Goal: Task Accomplishment & Management: Complete application form

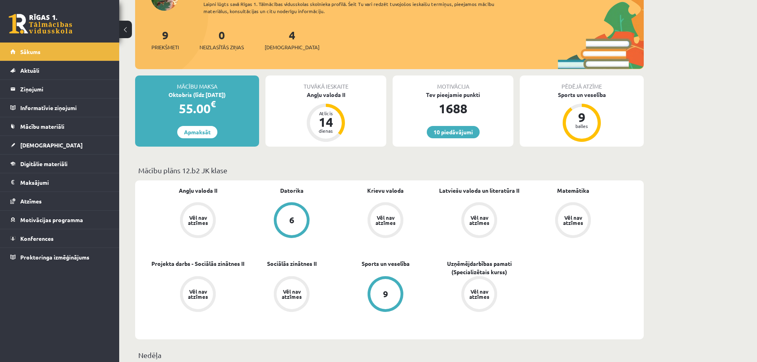
scroll to position [79, 0]
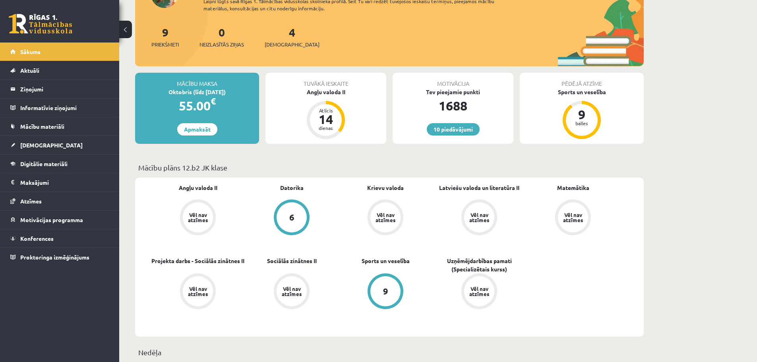
click at [198, 232] on div "Vēl nav atzīmes" at bounding box center [198, 217] width 30 height 30
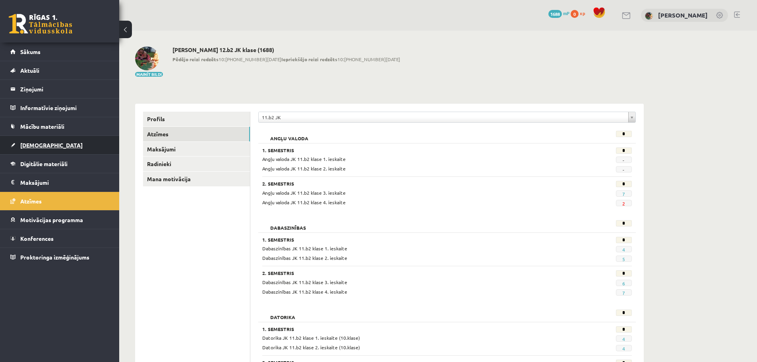
click at [31, 142] on span "[DEMOGRAPHIC_DATA]" at bounding box center [51, 144] width 62 height 7
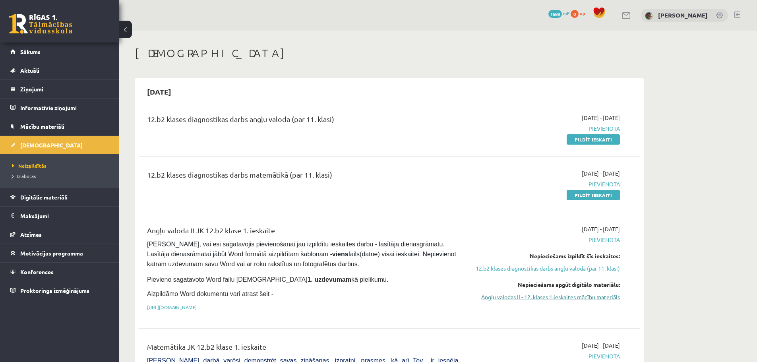
click at [584, 299] on link "Angļu valodas II - 12. klases 1.ieskaites mācību materiāls" at bounding box center [545, 297] width 150 height 8
click at [597, 137] on link "Pildīt ieskaiti" at bounding box center [593, 139] width 53 height 10
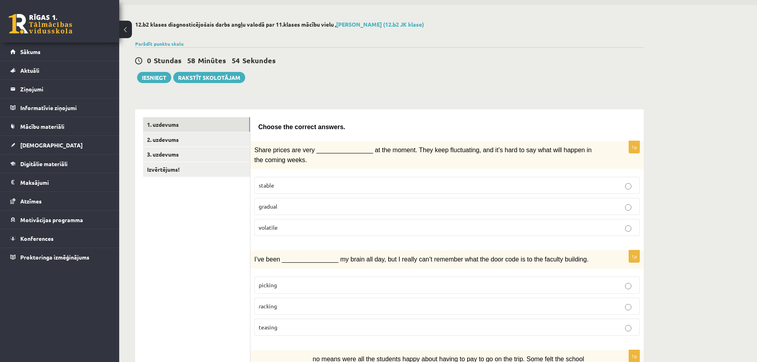
scroll to position [40, 0]
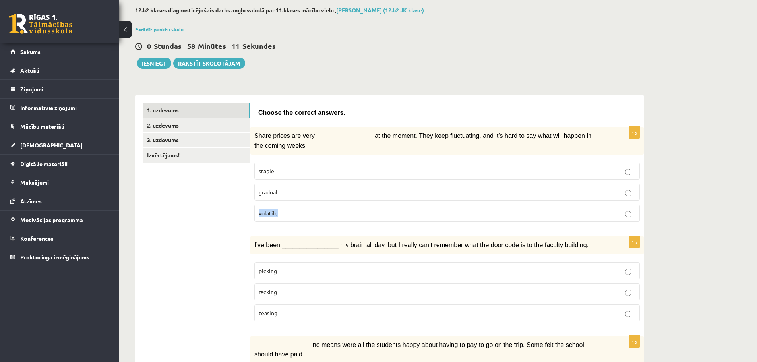
drag, startPoint x: 282, startPoint y: 211, endPoint x: 255, endPoint y: 211, distance: 27.0
click at [255, 211] on label "volatile" at bounding box center [447, 213] width 386 height 17
copy span "volatile"
click at [326, 134] on span "Share prices are very ________________ at the moment. They keep fluctuating, an…" at bounding box center [422, 140] width 337 height 16
click at [294, 213] on p "volatile" at bounding box center [447, 213] width 377 height 8
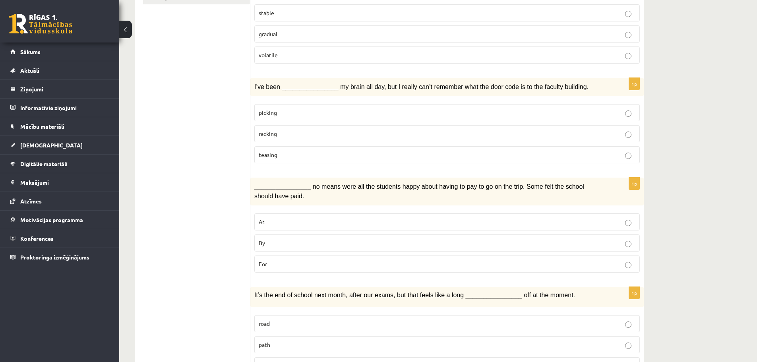
scroll to position [238, 0]
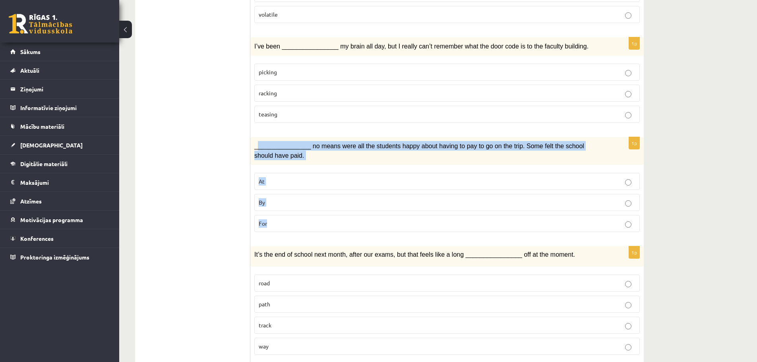
drag, startPoint x: 256, startPoint y: 143, endPoint x: 282, endPoint y: 221, distance: 83.0
click at [282, 221] on div "1p ________________ no means were all the students happy about having to pay to…" at bounding box center [446, 187] width 393 height 101
copy div "_______________ no means were all the students happy about having to pay to go …"
click at [294, 194] on label "By" at bounding box center [447, 202] width 386 height 17
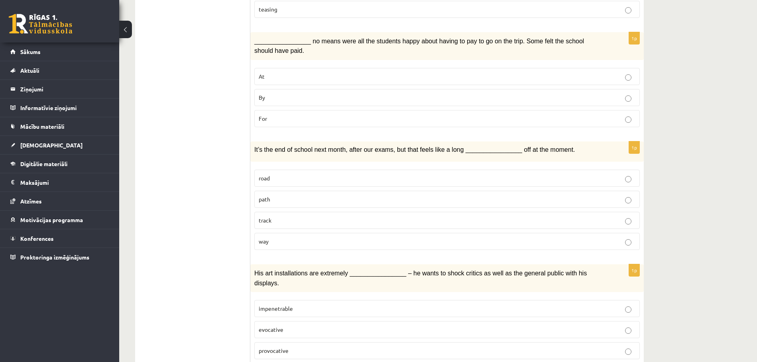
scroll to position [358, 0]
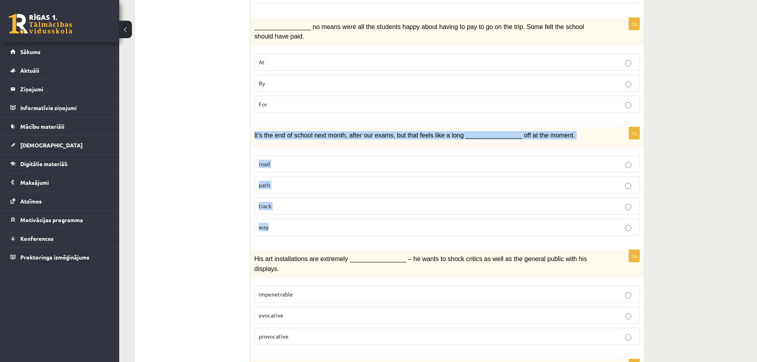
drag, startPoint x: 254, startPoint y: 132, endPoint x: 279, endPoint y: 221, distance: 92.9
click at [279, 221] on div "1p It’s the end of school next month, after our exams, but that feels like a lo…" at bounding box center [446, 184] width 393 height 115
copy div "It’s the end of school next month, after our exams, but that feels like a long …"
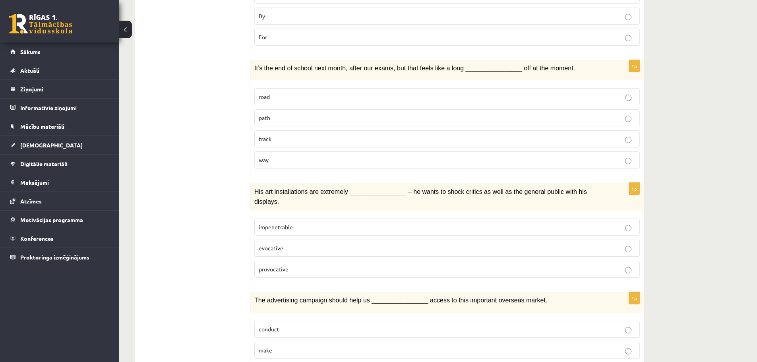
scroll to position [437, 0]
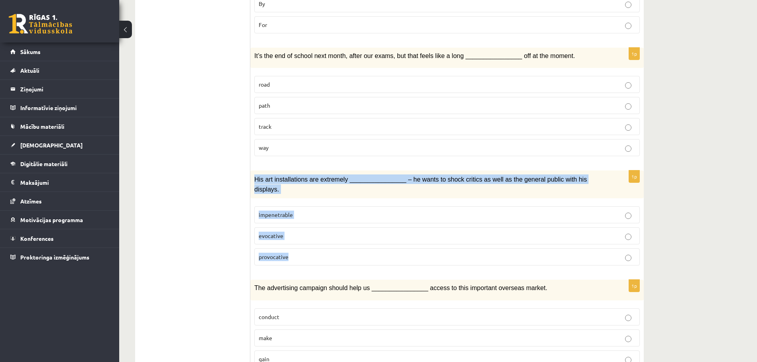
drag, startPoint x: 255, startPoint y: 177, endPoint x: 301, endPoint y: 244, distance: 81.8
click at [301, 244] on div "1p His art installations are extremely ________________ – he wants to shock cri…" at bounding box center [446, 221] width 393 height 101
copy div "His art installations are extremely ________________ – he wants to shock critic…"
click at [689, 238] on div "12.b2 klases diagnosticējošais darbs angļu valodā par 11.klases mācību vielu , …" at bounding box center [438, 320] width 638 height 1455
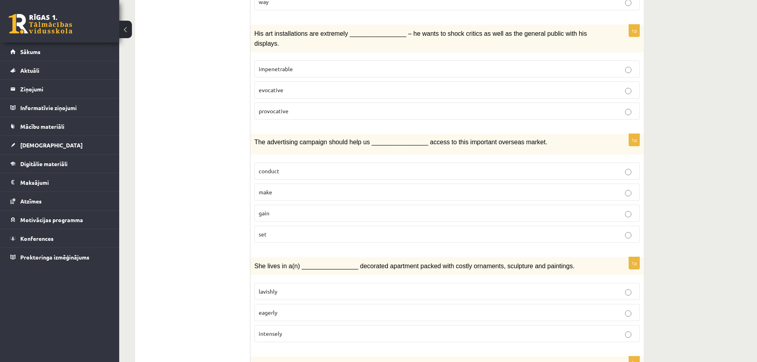
scroll to position [596, 0]
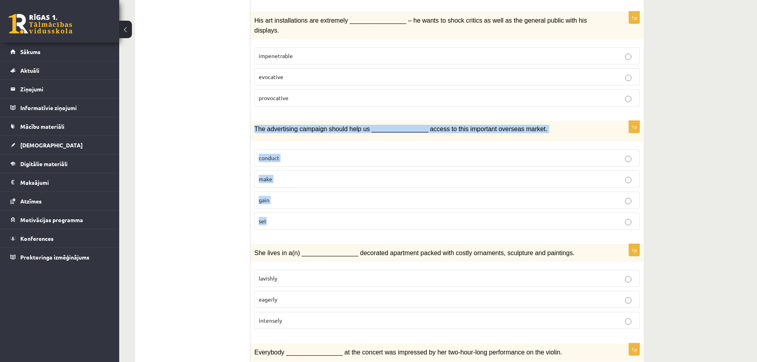
drag, startPoint x: 255, startPoint y: 115, endPoint x: 286, endPoint y: 209, distance: 99.5
click at [286, 209] on div "1p The advertising campaign should help us ________________ access to this impo…" at bounding box center [446, 178] width 393 height 115
copy div "The advertising campaign should help us ________________ access to this importa…"
click at [661, 191] on div "12.b2 klases diagnosticējošais darbs angļu valodā par 11.klases mācību vielu , …" at bounding box center [438, 161] width 638 height 1455
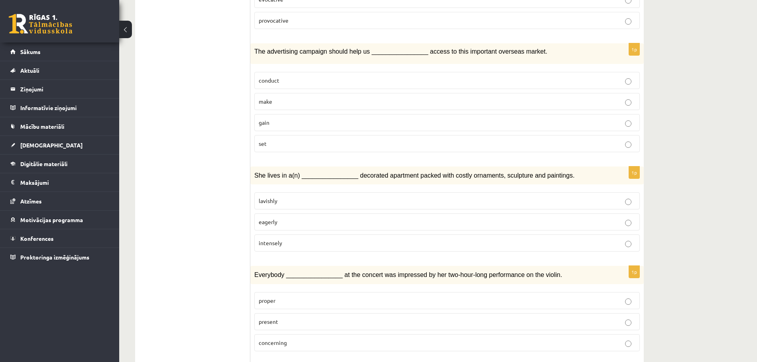
scroll to position [676, 0]
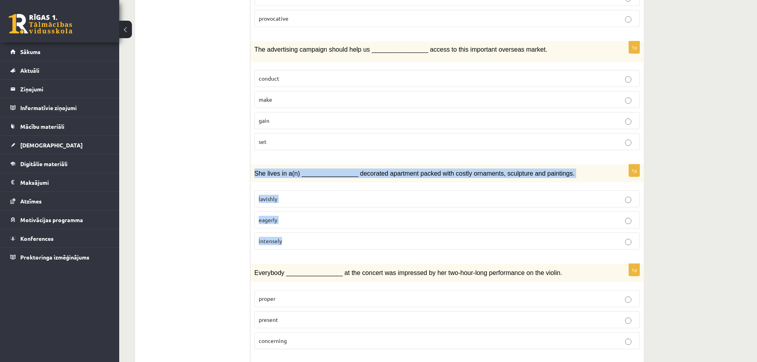
drag, startPoint x: 255, startPoint y: 158, endPoint x: 291, endPoint y: 225, distance: 75.6
click at [291, 225] on div "1p She lives in a(n) ________________ decorated apartment packed with costly or…" at bounding box center [446, 211] width 393 height 92
copy div "She lives in a(n) ________________ decorated apartment packed with costly ornam…"
click at [674, 198] on div "12.b2 klases diagnosticējošais darbs angļu valodā par 11.klases mācību vielu , …" at bounding box center [438, 82] width 638 height 1455
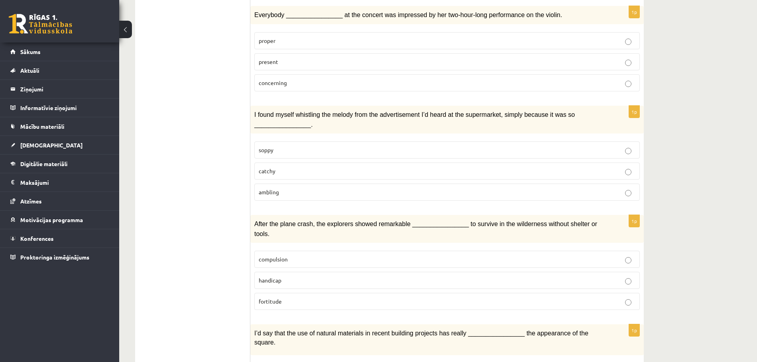
scroll to position [954, 0]
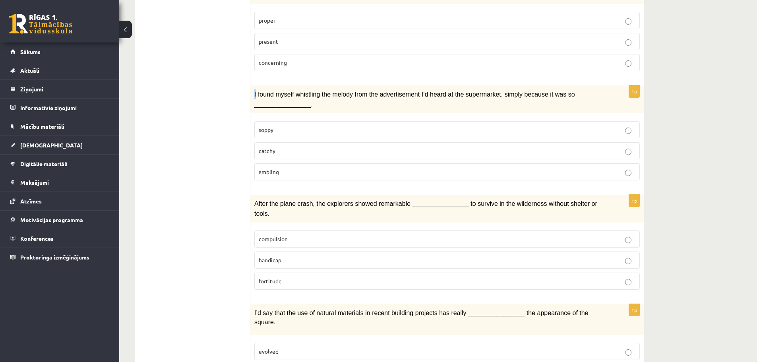
click at [255, 91] on span "I found myself whistling the melody from the advertisement I’d heard at the sup…" at bounding box center [414, 99] width 321 height 16
click at [254, 85] on div "I found myself whistling the melody from the advertisement I’d heard at the sup…" at bounding box center [446, 99] width 393 height 28
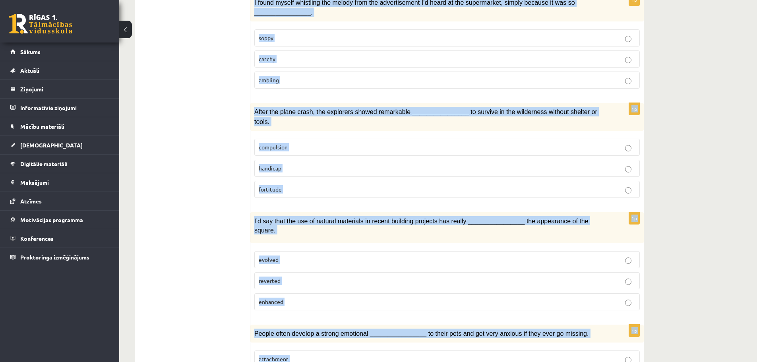
scroll to position [1091, 0]
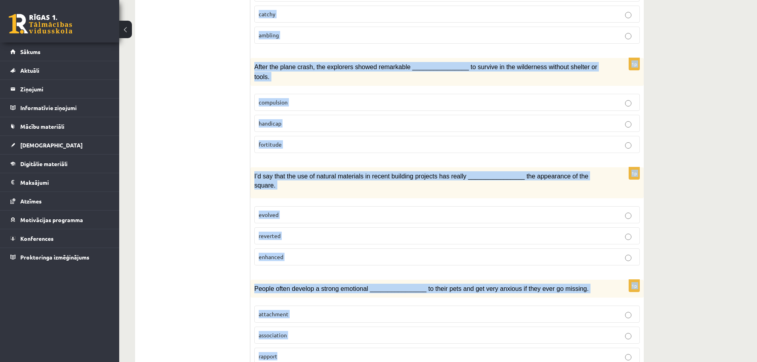
drag, startPoint x: 255, startPoint y: 80, endPoint x: 313, endPoint y: 324, distance: 251.2
copy form "I found myself whistling the melody from the advertisement I’d heard at the sup…"
click at [637, 136] on label "fortitude" at bounding box center [447, 144] width 386 height 17
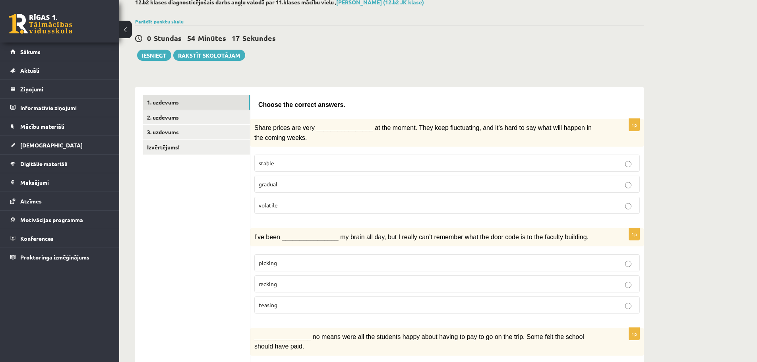
scroll to position [0, 0]
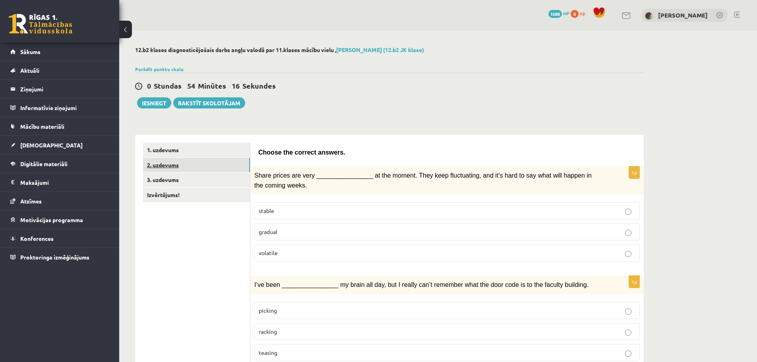
click at [168, 165] on link "2. uzdevums" at bounding box center [196, 165] width 107 height 15
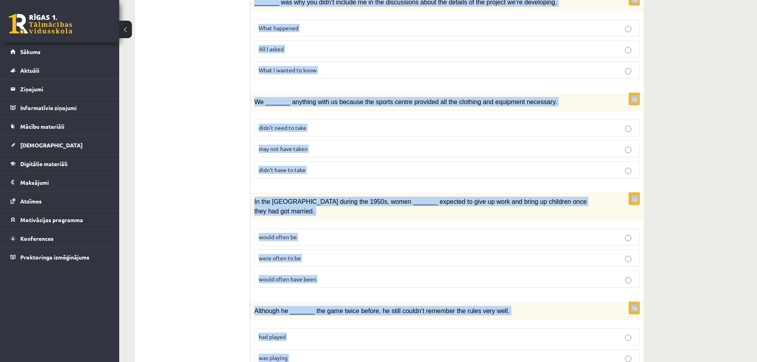
scroll to position [813, 0]
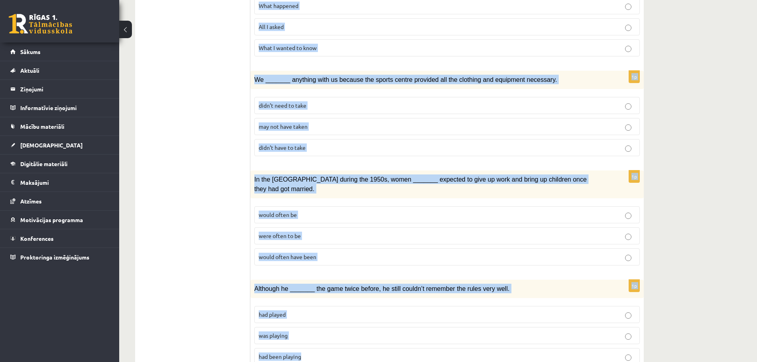
drag, startPoint x: 260, startPoint y: 151, endPoint x: 324, endPoint y: 373, distance: 231.1
copy form "Circle the form that cannot be used to complete the sentences. 1p _______, Judy…"
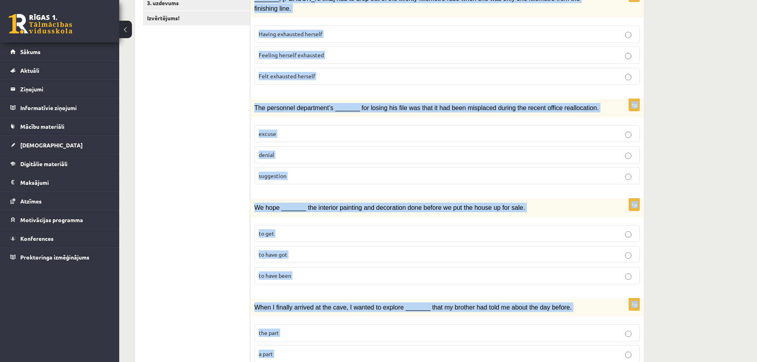
scroll to position [0, 0]
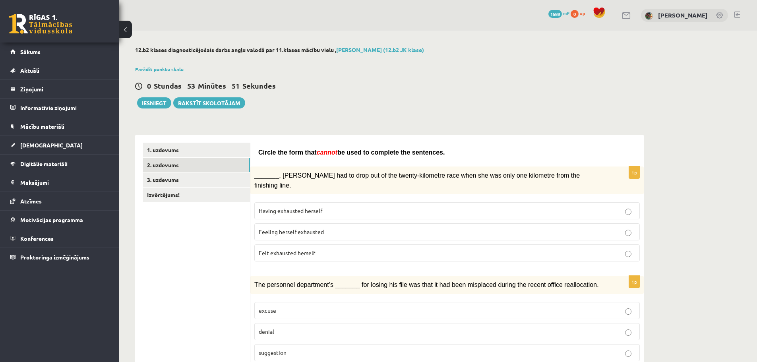
click at [616, 96] on div "0 Stundas 53 Minūtes 51 Sekundes Ieskaite saglabāta! Iesniegt Rakstīt skolotājam" at bounding box center [389, 91] width 509 height 36
click at [161, 183] on link "3. uzdevums" at bounding box center [196, 179] width 107 height 15
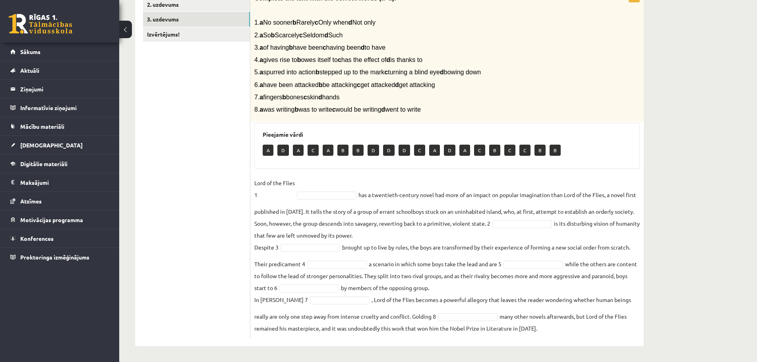
scroll to position [161, 0]
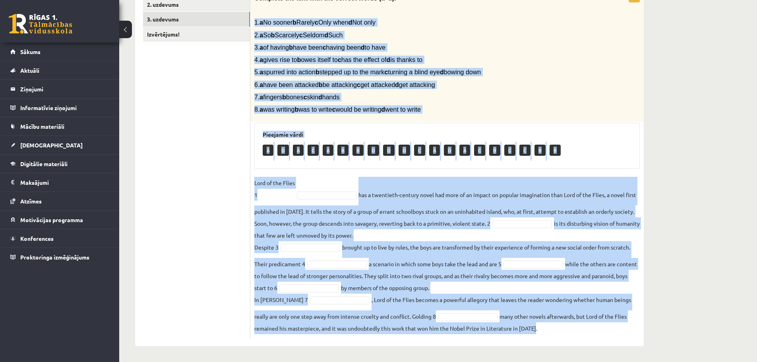
drag, startPoint x: 255, startPoint y: 23, endPoint x: 560, endPoint y: 329, distance: 432.8
click at [560, 330] on div "8p Complete the text with the correct words (a–d). 1. a No sooner b Rarely c On…" at bounding box center [446, 164] width 393 height 348
copy div "1. a No sooner b Rarely c Only when d Not only 2. a So b Scarcely c Seldom d Su…"
click at [583, 92] on div "Complete the text with the correct words (a–d). 1. a No sooner b Rarely c Only …" at bounding box center [446, 56] width 393 height 132
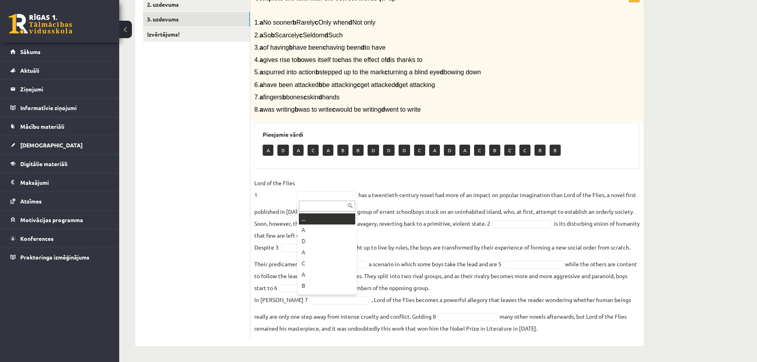
type input "*"
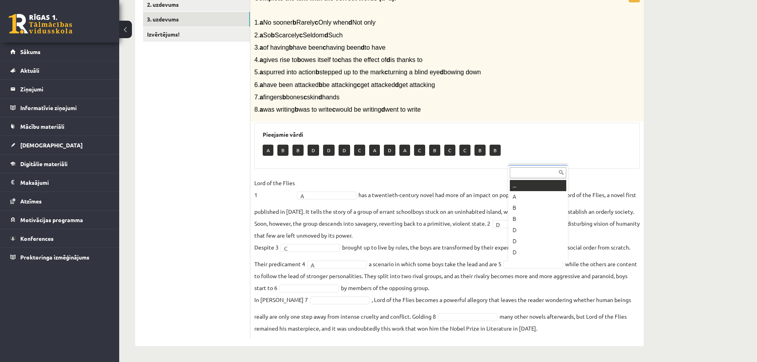
scroll to position [10, 0]
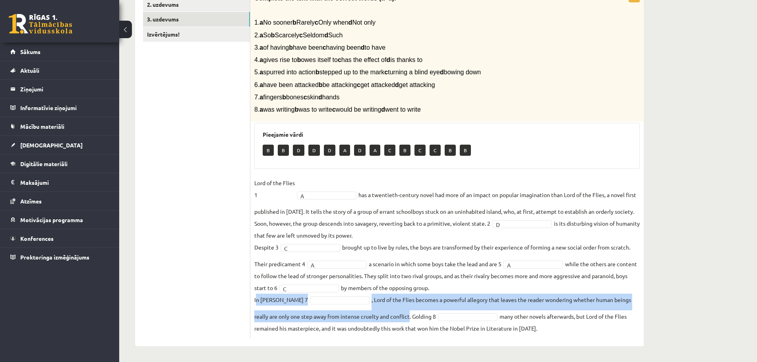
drag, startPoint x: 256, startPoint y: 300, endPoint x: 411, endPoint y: 320, distance: 156.3
click at [411, 320] on fieldset "Lord of the Flies 1 A * has a twentieth-century novel had more of an impact on …" at bounding box center [447, 255] width 386 height 157
copy fieldset "n William Golding’s 7 , Lord of the Flies becomes a powerful allegory that leav…"
click at [334, 295] on fieldset "Lord of the Flies 1 A * has a twentieth-century novel had more of an impact on …" at bounding box center [447, 255] width 386 height 157
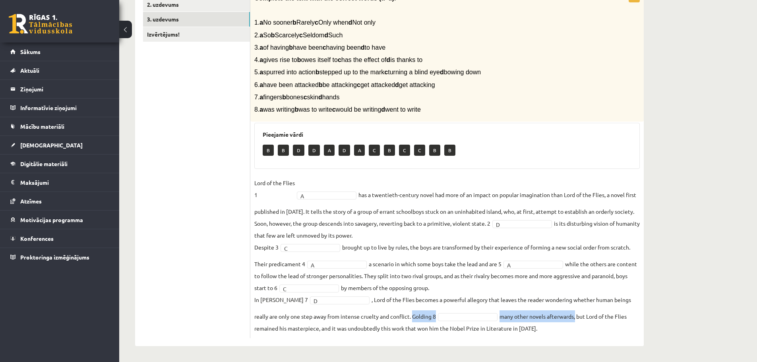
drag, startPoint x: 413, startPoint y: 316, endPoint x: 579, endPoint y: 317, distance: 166.5
click at [579, 317] on fieldset "Lord of the Flies 1 A * has a twentieth-century novel had more of an impact on …" at bounding box center [447, 255] width 386 height 157
drag, startPoint x: 270, startPoint y: 108, endPoint x: 445, endPoint y: 120, distance: 175.3
click at [445, 120] on div "Complete the text with the correct words (a–d). 1. a No sooner b Rarely c Only …" at bounding box center [446, 56] width 393 height 132
click at [360, 195] on fieldset "Lord of the Flies 1 A * has a twentieth-century novel had more of an impact on …" at bounding box center [447, 255] width 386 height 157
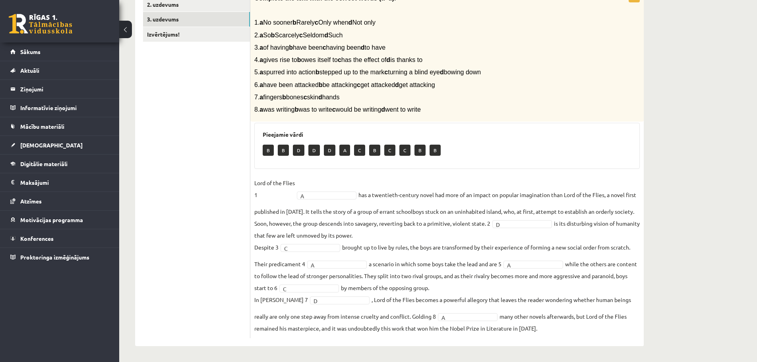
drag, startPoint x: 271, startPoint y: 23, endPoint x: 402, endPoint y: 24, distance: 131.2
click at [402, 24] on p "1. a No sooner b Rarely c Only when d Not only" at bounding box center [427, 22] width 346 height 8
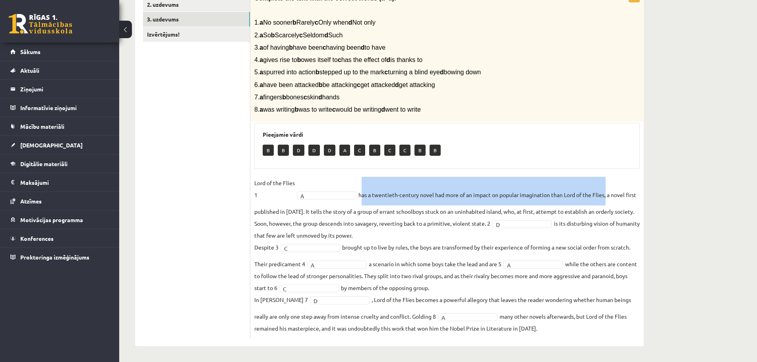
drag, startPoint x: 360, startPoint y: 195, endPoint x: 609, endPoint y: 194, distance: 248.4
click at [609, 194] on fieldset "Lord of the Flies 1 A * has a twentieth-century novel had more of an impact on …" at bounding box center [447, 255] width 386 height 157
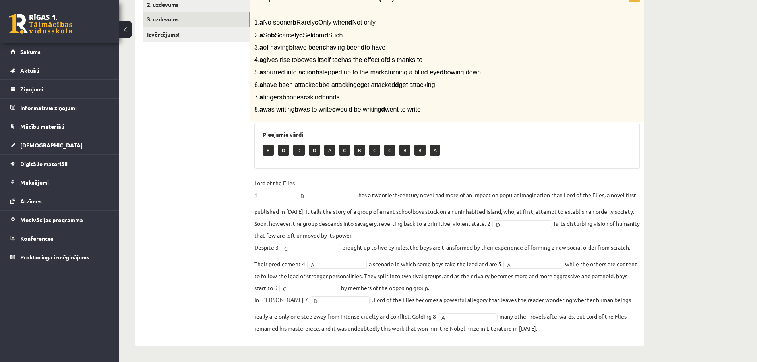
drag, startPoint x: 271, startPoint y: 35, endPoint x: 396, endPoint y: 36, distance: 125.2
click at [396, 36] on p "2. a So b Scarcely c Seldom d Such" at bounding box center [427, 35] width 346 height 8
drag, startPoint x: 579, startPoint y: 224, endPoint x: 389, endPoint y: 231, distance: 189.7
click at [389, 231] on fieldset "Lord of the Flies 1 B * has a twentieth-century novel had more of an impact on …" at bounding box center [447, 255] width 386 height 157
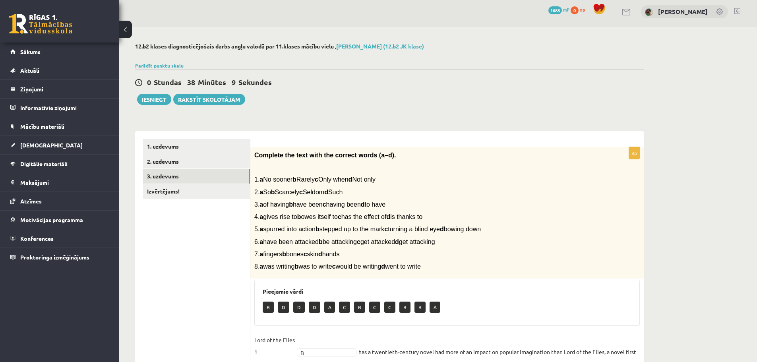
scroll to position [2, 0]
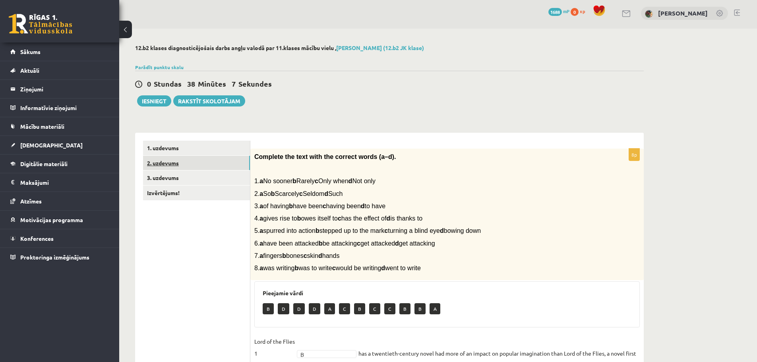
click at [170, 163] on link "2. uzdevums" at bounding box center [196, 163] width 107 height 15
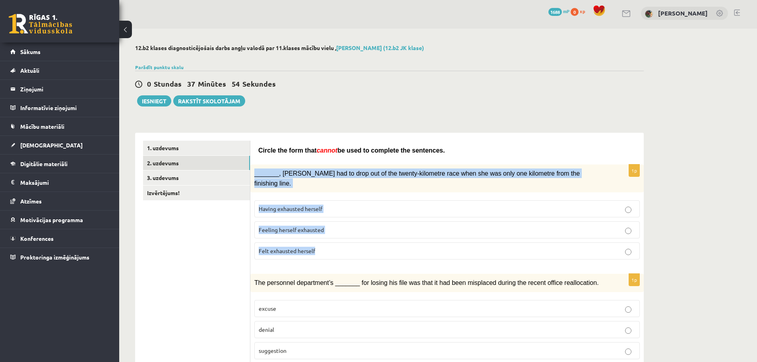
drag, startPoint x: 254, startPoint y: 173, endPoint x: 326, endPoint y: 236, distance: 95.5
click at [326, 236] on div "1p _______, Judy had to drop out of the twenty-kilometre race when she was only…" at bounding box center [446, 215] width 393 height 101
drag, startPoint x: 259, startPoint y: 150, endPoint x: 324, endPoint y: 238, distance: 109.4
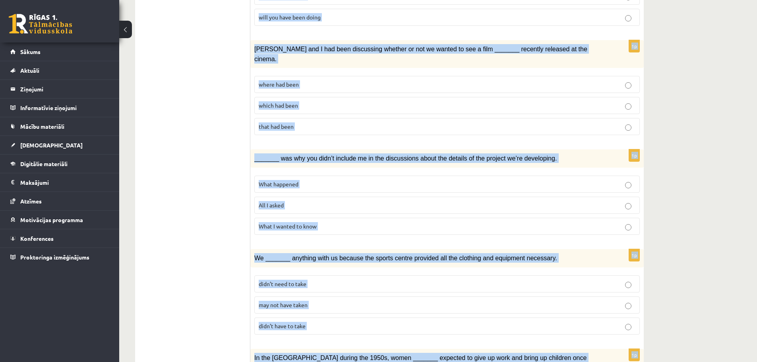
scroll to position [813, 0]
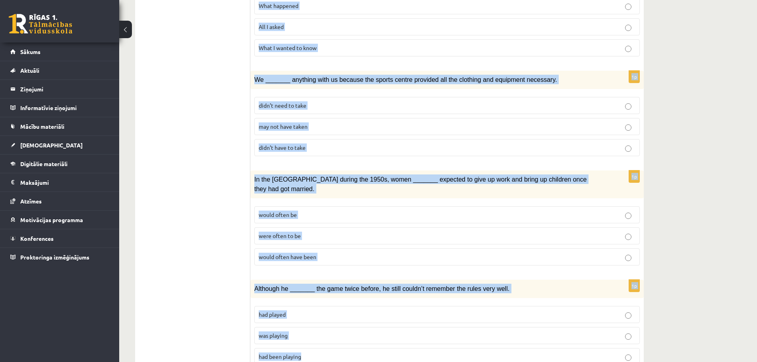
drag, startPoint x: 260, startPoint y: 31, endPoint x: 324, endPoint y: 381, distance: 356.1
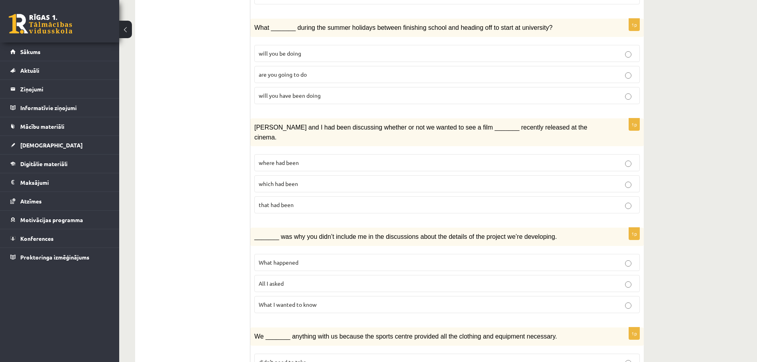
scroll to position [574, 0]
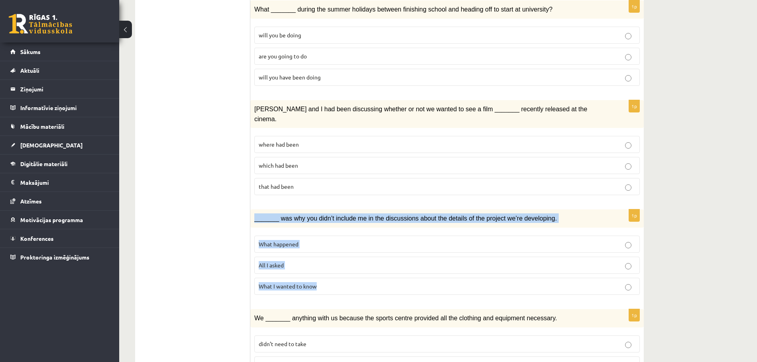
drag, startPoint x: 254, startPoint y: 196, endPoint x: 329, endPoint y: 258, distance: 96.9
click at [329, 258] on div "1p _______ was why you didn’t include me in the discussions about the details o…" at bounding box center [446, 255] width 393 height 92
drag, startPoint x: 312, startPoint y: 196, endPoint x: 198, endPoint y: 200, distance: 114.1
click at [198, 201] on ul "1. uzdevums 2. uzdevums 3. uzdevums Izvērtējums!" at bounding box center [196, 89] width 107 height 1042
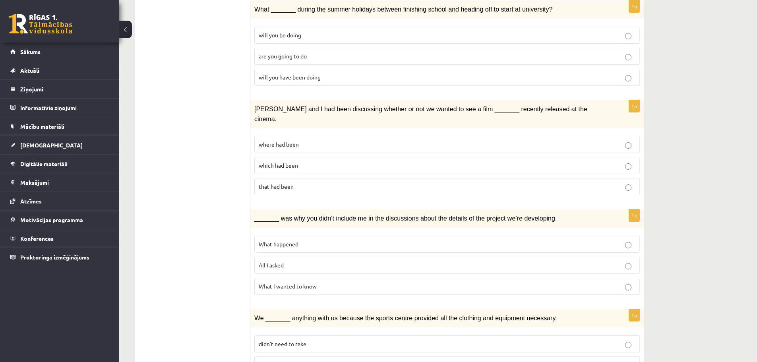
click at [254, 209] on div "_______ was why you didn’t include me in the discussions about the details of t…" at bounding box center [446, 218] width 393 height 18
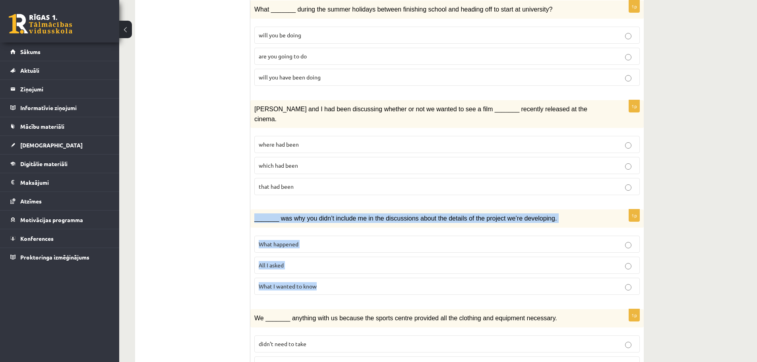
drag, startPoint x: 256, startPoint y: 198, endPoint x: 352, endPoint y: 267, distance: 119.3
click at [352, 267] on div "1p _______ was why you didn’t include me in the discussions about the details o…" at bounding box center [446, 255] width 393 height 92
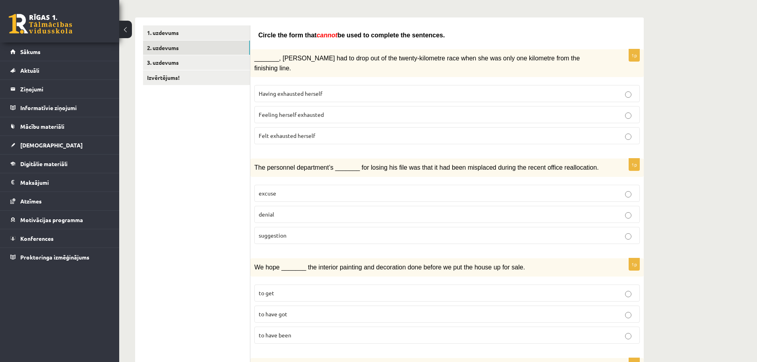
scroll to position [58, 0]
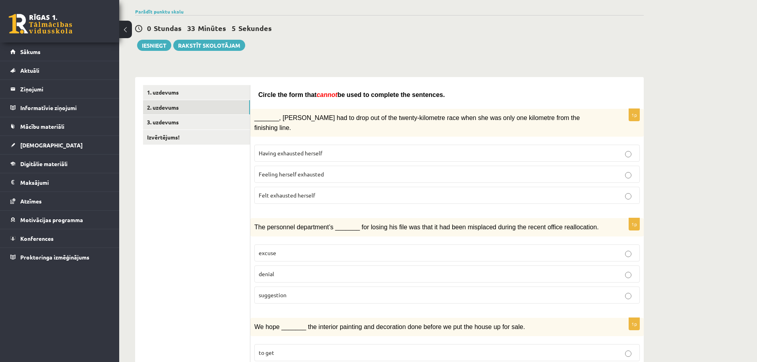
drag, startPoint x: 259, startPoint y: 95, endPoint x: 434, endPoint y: 97, distance: 175.3
click at [434, 97] on p "Circle the form that cannot be used to complete the sentences." at bounding box center [447, 95] width 378 height 10
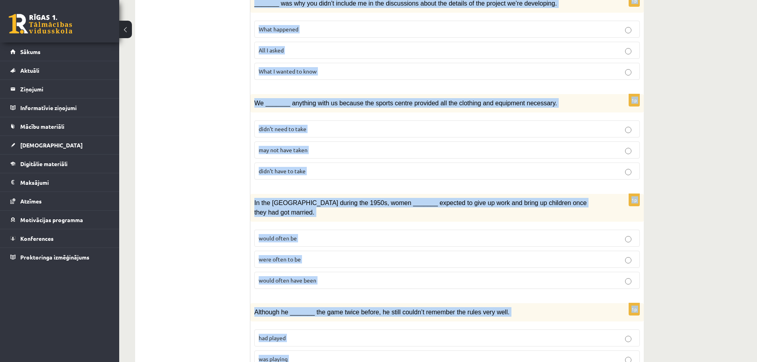
scroll to position [813, 0]
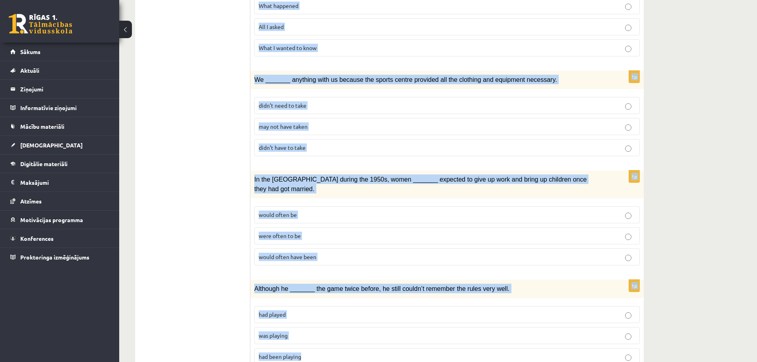
drag, startPoint x: 258, startPoint y: 95, endPoint x: 337, endPoint y: 381, distance: 296.4
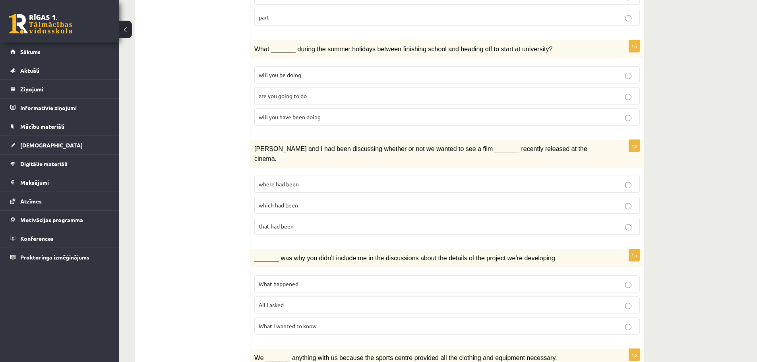
click at [211, 122] on ul "1. uzdevums 2. uzdevums 3. uzdevums Izvērtējums!" at bounding box center [196, 129] width 107 height 1042
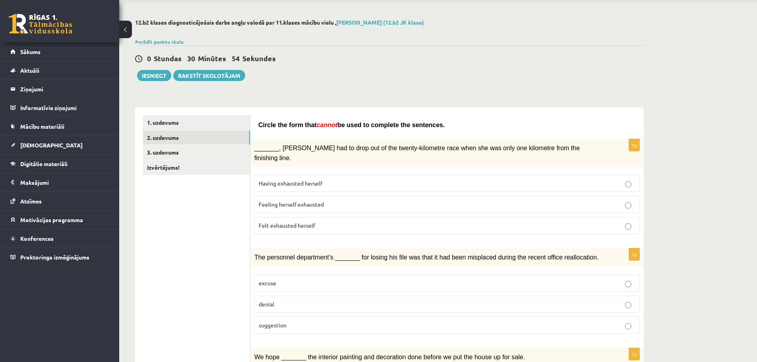
scroll to position [0, 0]
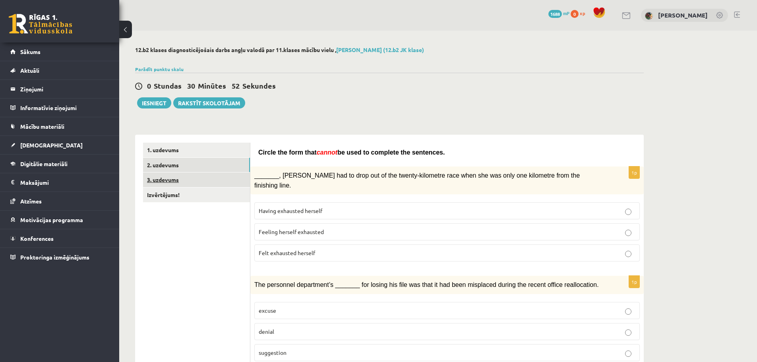
click at [163, 182] on link "3. uzdevums" at bounding box center [196, 179] width 107 height 15
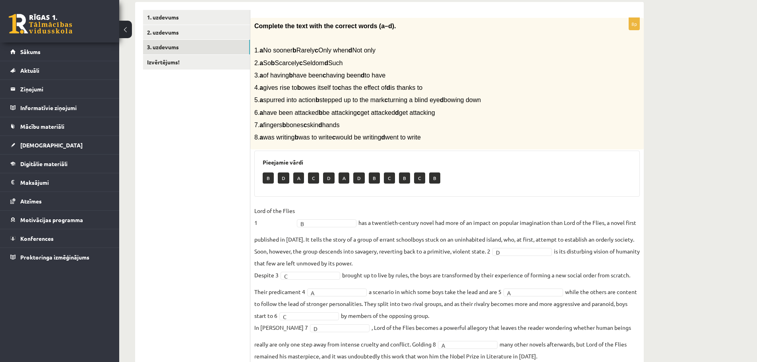
scroll to position [159, 0]
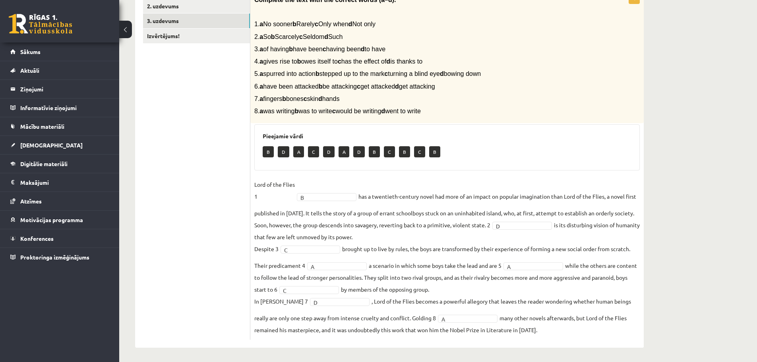
click at [264, 23] on span "1. a No sooner b Rarely c Only when d Not only" at bounding box center [314, 24] width 121 height 7
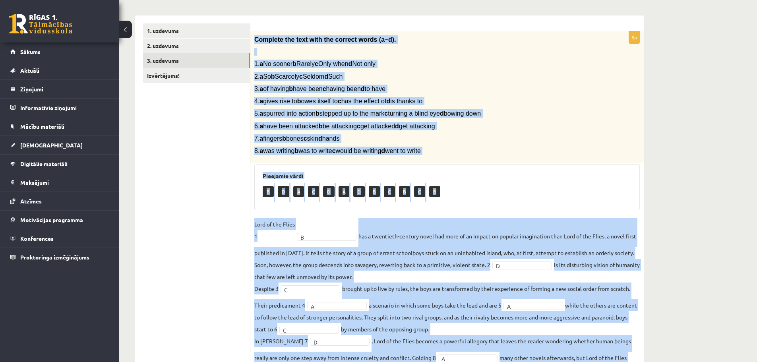
scroll to position [161, 0]
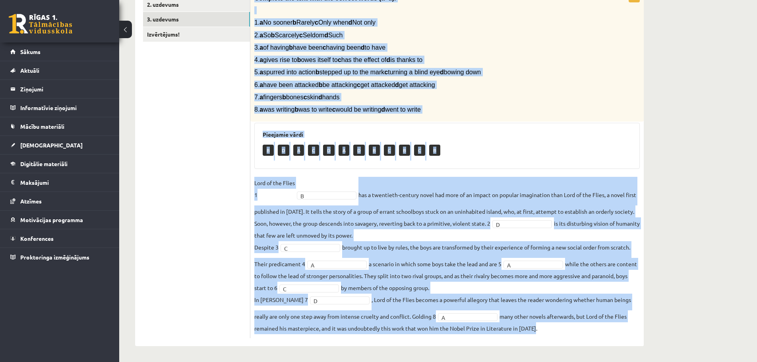
drag, startPoint x: 254, startPoint y: 38, endPoint x: 554, endPoint y: 327, distance: 416.0
click at [549, 328] on div "8p Complete the text with the correct words (a–d). 1. a No sooner b Rarely c On…" at bounding box center [446, 164] width 393 height 348
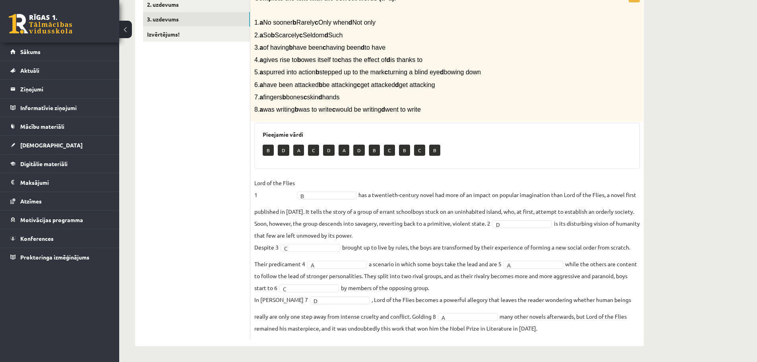
click at [221, 170] on ul "1. uzdevums 2. uzdevums 3. uzdevums Izvērtējums!" at bounding box center [196, 160] width 107 height 356
drag, startPoint x: 309, startPoint y: 35, endPoint x: 329, endPoint y: 35, distance: 19.9
click at [329, 35] on span "2. a So b Scarcely c Seldom d Such" at bounding box center [298, 35] width 88 height 7
click at [179, 36] on link "Izvērtējums!" at bounding box center [196, 34] width 107 height 15
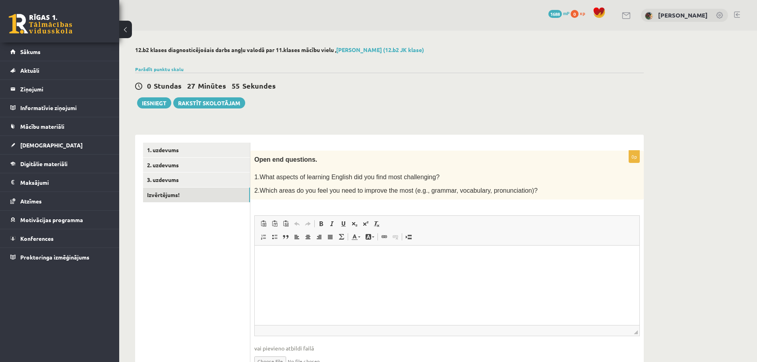
scroll to position [0, 0]
click at [285, 264] on html at bounding box center [447, 258] width 385 height 24
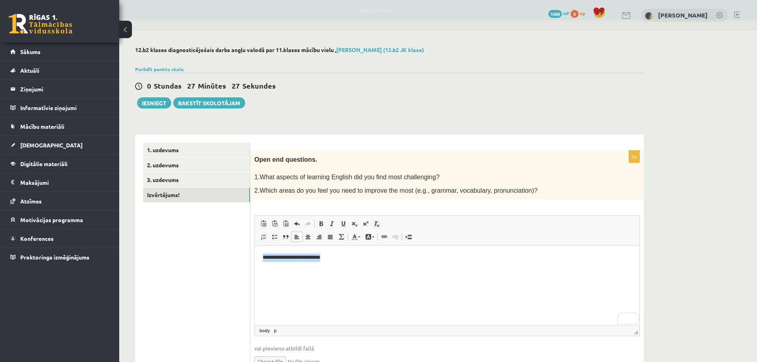
drag, startPoint x: 336, startPoint y: 259, endPoint x: 260, endPoint y: 258, distance: 76.3
click at [260, 258] on html "**********" at bounding box center [447, 258] width 385 height 24
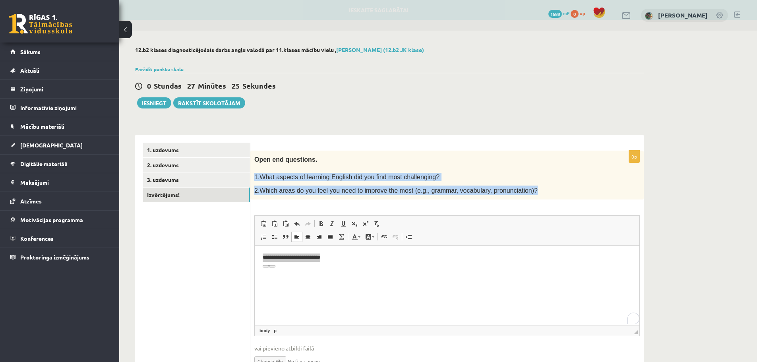
drag, startPoint x: 254, startPoint y: 176, endPoint x: 521, endPoint y: 191, distance: 266.7
click at [521, 191] on div "Open end questions. 1.What aspects of learning English did you find most challe…" at bounding box center [446, 175] width 393 height 49
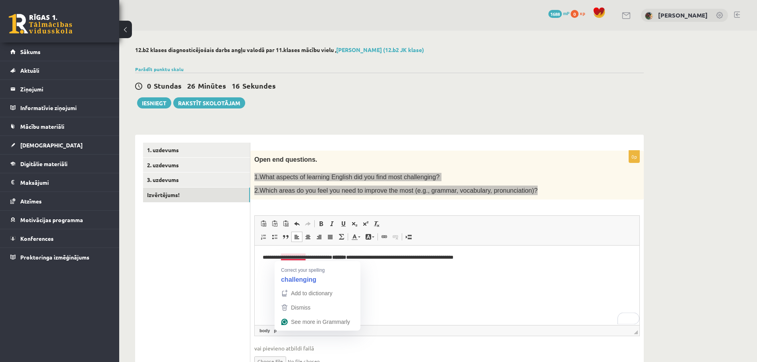
click at [304, 256] on p "**********" at bounding box center [447, 258] width 369 height 8
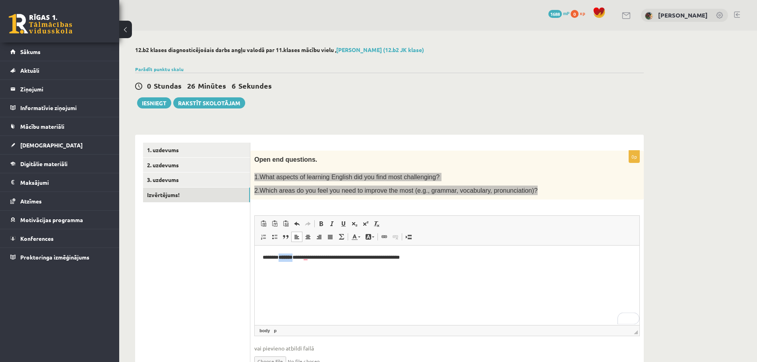
drag, startPoint x: 281, startPoint y: 257, endPoint x: 311, endPoint y: 250, distance: 30.2
click at [302, 258] on p "**********" at bounding box center [447, 258] width 369 height 8
click at [324, 227] on link "Bold Keyboard shortcut Ctrl+B" at bounding box center [321, 224] width 11 height 10
click at [323, 224] on span at bounding box center [321, 224] width 6 height 6
click at [312, 270] on html "**********" at bounding box center [447, 258] width 385 height 24
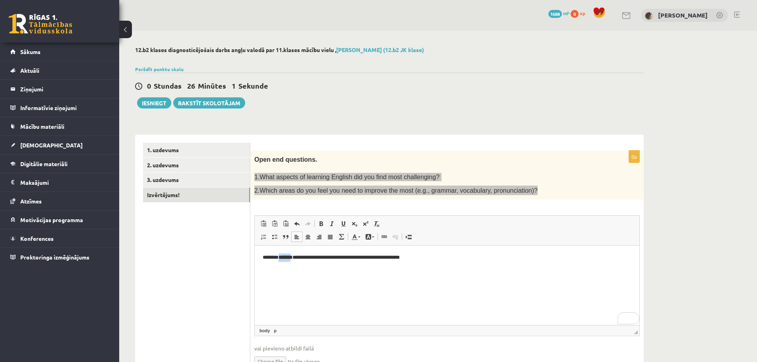
drag, startPoint x: 281, startPoint y: 256, endPoint x: 301, endPoint y: 255, distance: 20.3
click at [293, 255] on strong "*******" at bounding box center [286, 257] width 14 height 5
click at [320, 225] on span at bounding box center [321, 224] width 6 height 6
click at [307, 265] on html "**********" at bounding box center [447, 258] width 385 height 24
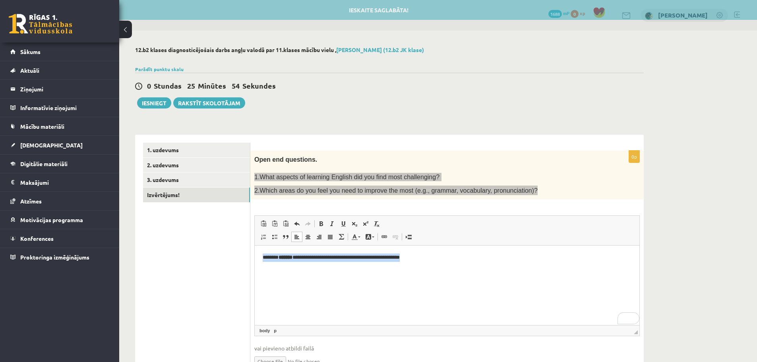
drag, startPoint x: 262, startPoint y: 257, endPoint x: 458, endPoint y: 258, distance: 196.3
click at [456, 257] on html "**********" at bounding box center [447, 258] width 385 height 24
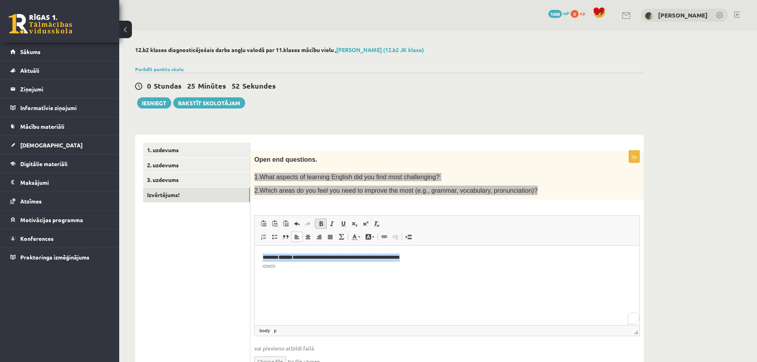
click at [324, 224] on link "Bold Keyboard shortcut Ctrl+B" at bounding box center [321, 224] width 11 height 10
click at [323, 224] on span at bounding box center [321, 224] width 6 height 6
click at [316, 270] on html "**********" at bounding box center [447, 258] width 385 height 24
drag, startPoint x: 436, startPoint y: 259, endPoint x: 247, endPoint y: 251, distance: 189.0
click at [255, 251] on html "**********" at bounding box center [447, 258] width 385 height 24
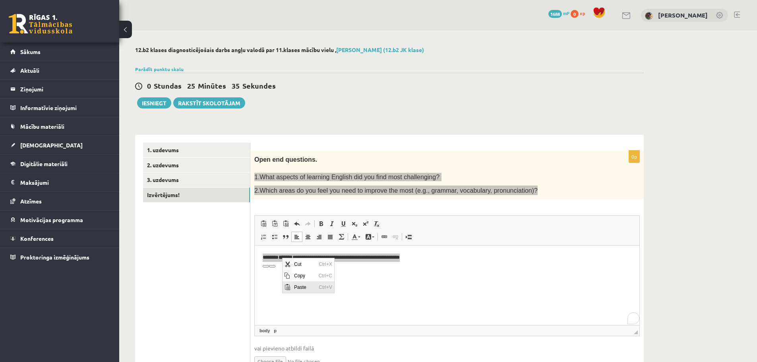
click at [303, 285] on span "Paste" at bounding box center [304, 287] width 25 height 12
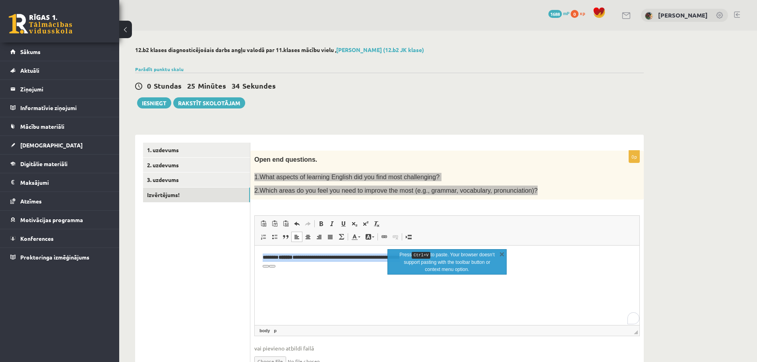
click at [322, 270] on html "**********" at bounding box center [447, 258] width 385 height 24
drag, startPoint x: 281, startPoint y: 257, endPoint x: 302, endPoint y: 256, distance: 21.5
click at [302, 256] on p "**********" at bounding box center [447, 258] width 369 height 8
click at [322, 221] on span at bounding box center [321, 224] width 6 height 6
click at [311, 270] on html "**********" at bounding box center [447, 258] width 385 height 24
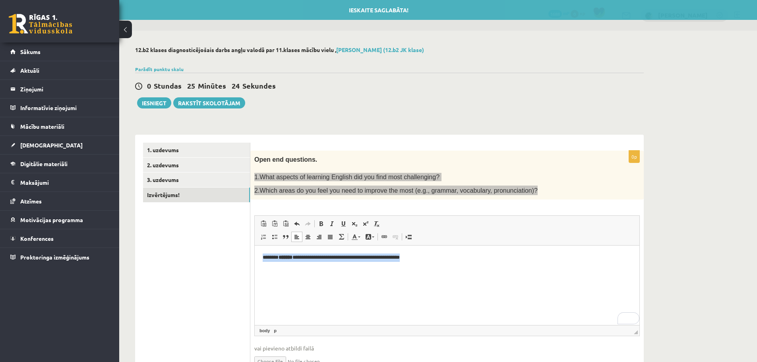
drag, startPoint x: 261, startPoint y: 256, endPoint x: 501, endPoint y: 256, distance: 240.1
click at [501, 256] on html "**********" at bounding box center [447, 258] width 385 height 24
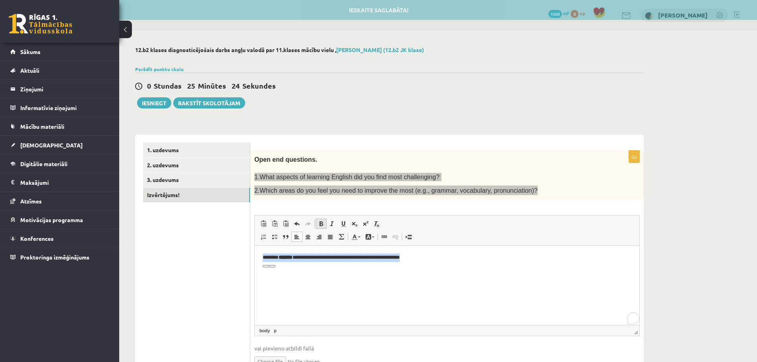
click at [319, 223] on span at bounding box center [321, 224] width 6 height 6
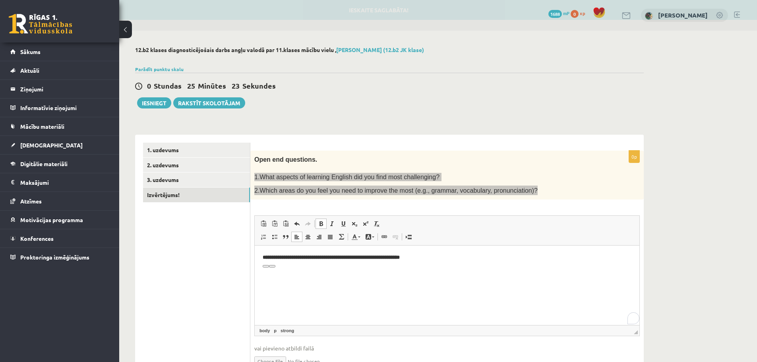
click at [350, 270] on html "**********" at bounding box center [447, 258] width 385 height 25
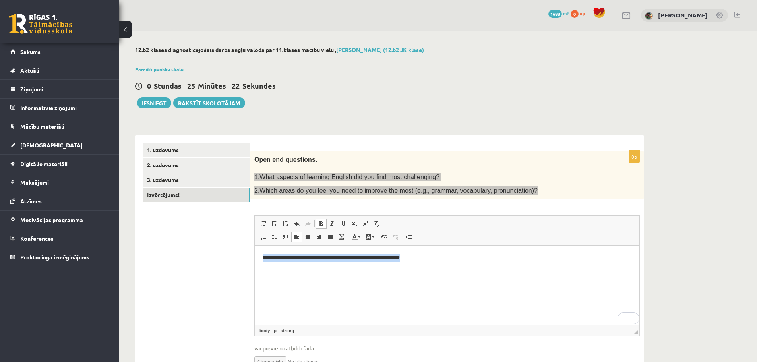
drag, startPoint x: 447, startPoint y: 258, endPoint x: 256, endPoint y: 247, distance: 191.9
click at [256, 247] on html "**********" at bounding box center [447, 258] width 385 height 25
click at [430, 253] on html "**********" at bounding box center [447, 258] width 385 height 24
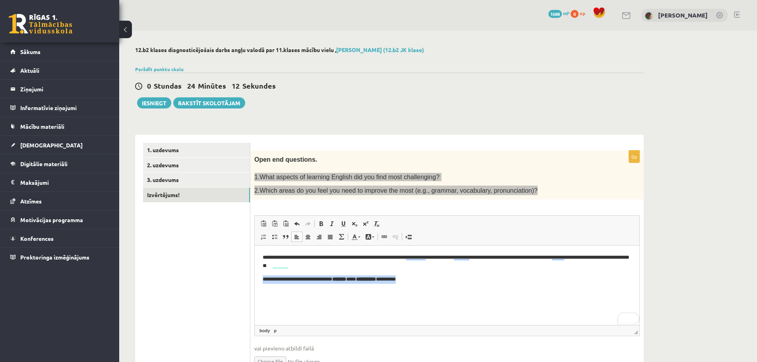
drag, startPoint x: 432, startPoint y: 280, endPoint x: 252, endPoint y: 277, distance: 180.1
click at [255, 277] on html "**********" at bounding box center [447, 269] width 385 height 46
click at [263, 281] on p "To enrich screen reader interactions, please activate Accessibility in Grammarl…" at bounding box center [447, 279] width 369 height 8
click at [260, 258] on html "**********" at bounding box center [447, 269] width 385 height 46
click at [263, 278] on p "**********" at bounding box center [447, 279] width 369 height 8
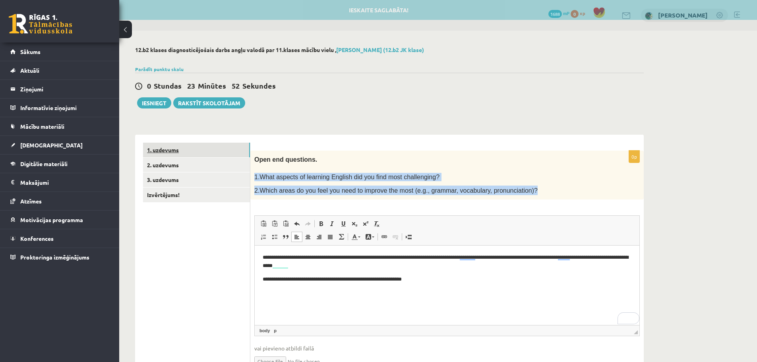
click at [187, 151] on link "1. uzdevums" at bounding box center [196, 150] width 107 height 15
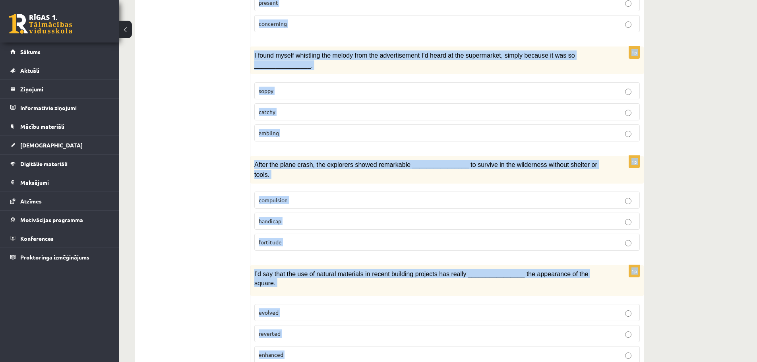
scroll to position [1091, 0]
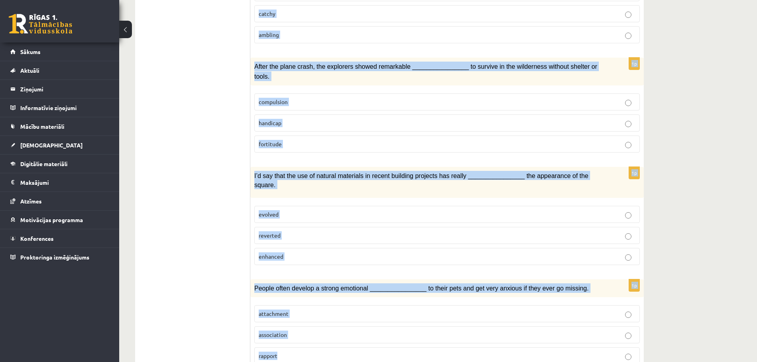
drag, startPoint x: 259, startPoint y: 151, endPoint x: 694, endPoint y: 377, distance: 490.8
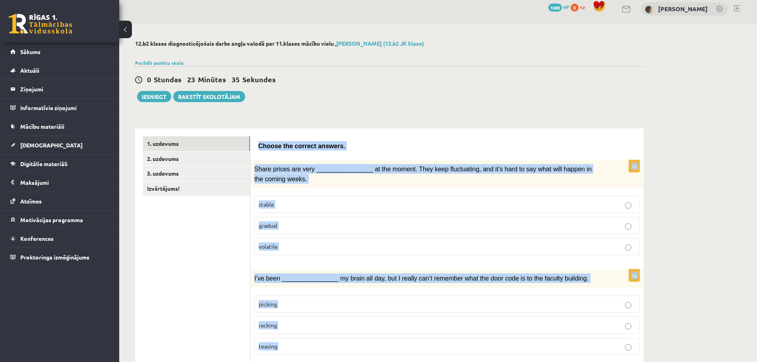
scroll to position [0, 0]
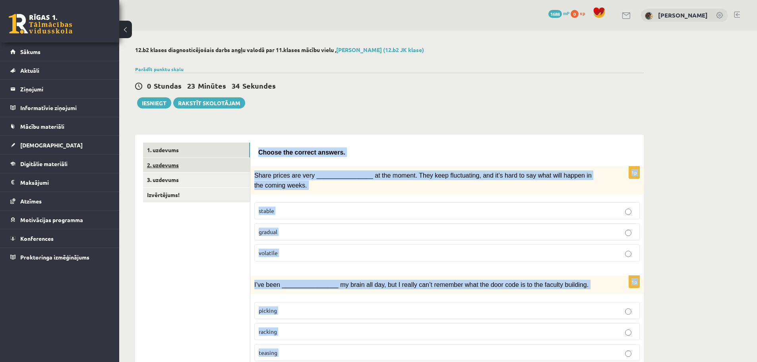
click at [171, 166] on link "2. uzdevums" at bounding box center [196, 165] width 107 height 15
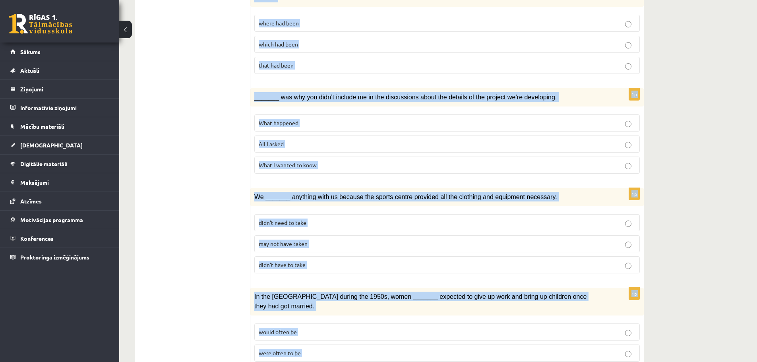
scroll to position [813, 0]
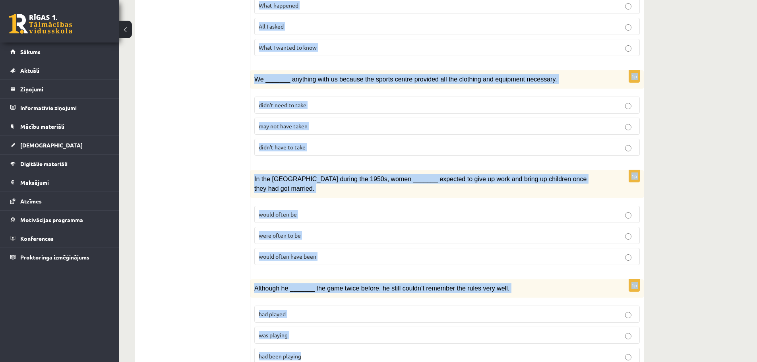
drag, startPoint x: 260, startPoint y: 152, endPoint x: 563, endPoint y: 381, distance: 379.4
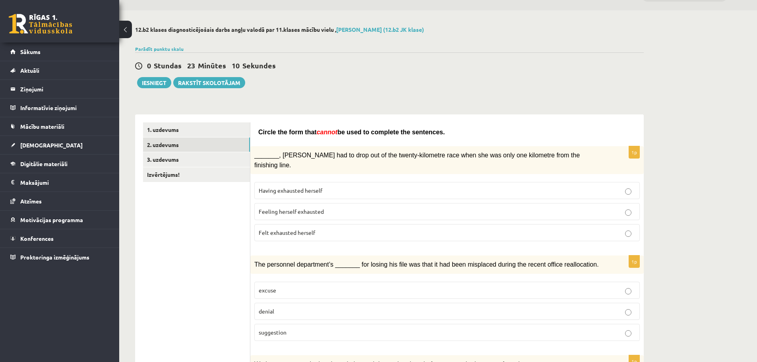
scroll to position [0, 0]
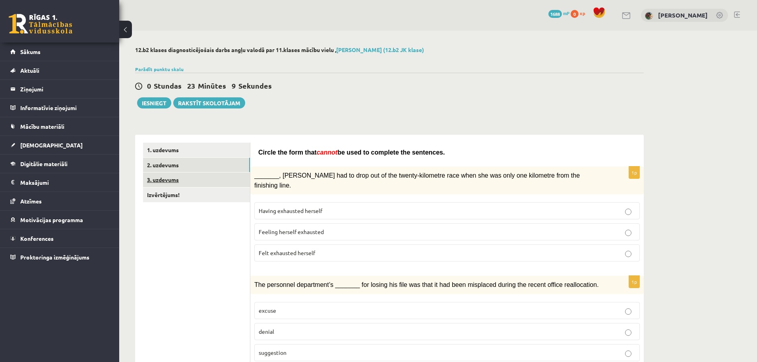
click at [178, 182] on link "3. uzdevums" at bounding box center [196, 179] width 107 height 15
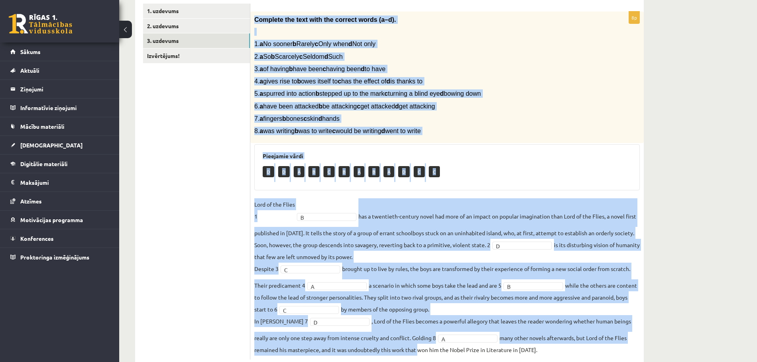
scroll to position [161, 0]
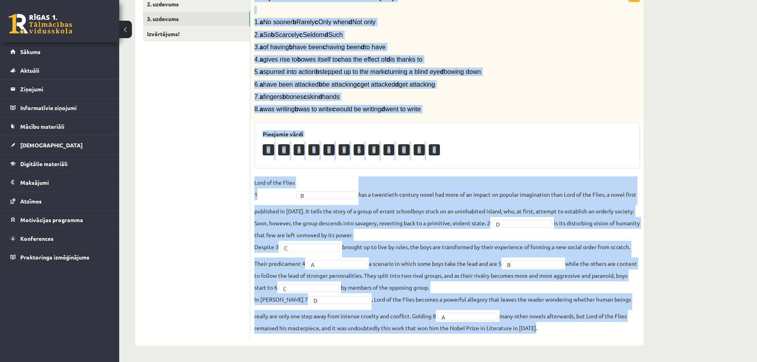
drag, startPoint x: 256, startPoint y: 158, endPoint x: 581, endPoint y: 333, distance: 369.3
click at [578, 331] on div "8p Complete the text with the correct words (a–d). 1. a No sooner b Rarely c On…" at bounding box center [446, 164] width 393 height 348
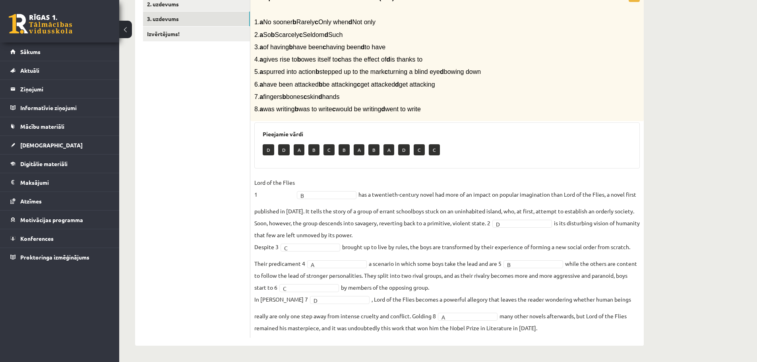
click at [200, 146] on ul "1. uzdevums 2. uzdevums 3. uzdevums Izvērtējums!" at bounding box center [196, 160] width 107 height 356
click at [173, 33] on link "Izvērtējums!" at bounding box center [196, 34] width 107 height 15
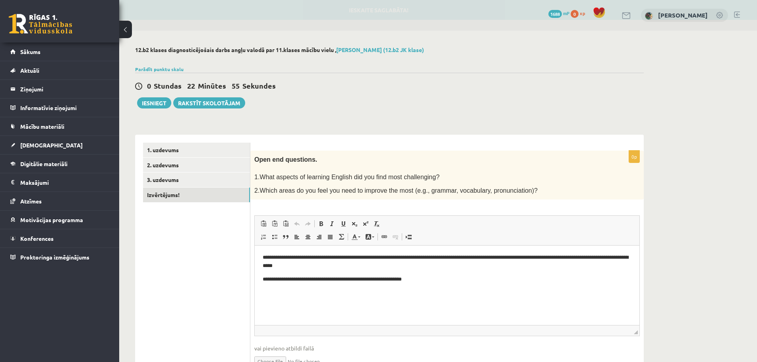
scroll to position [0, 0]
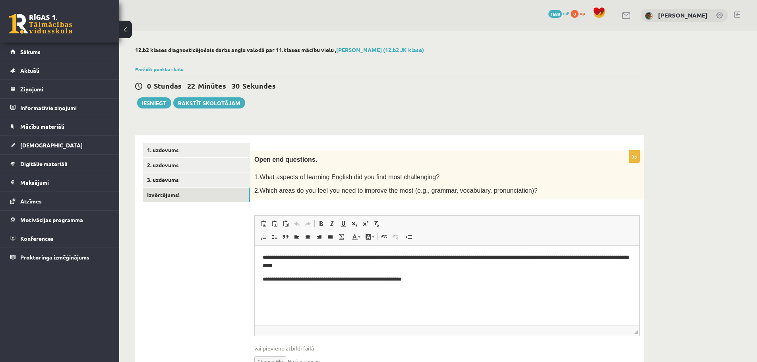
click at [427, 280] on p "**********" at bounding box center [447, 279] width 369 height 8
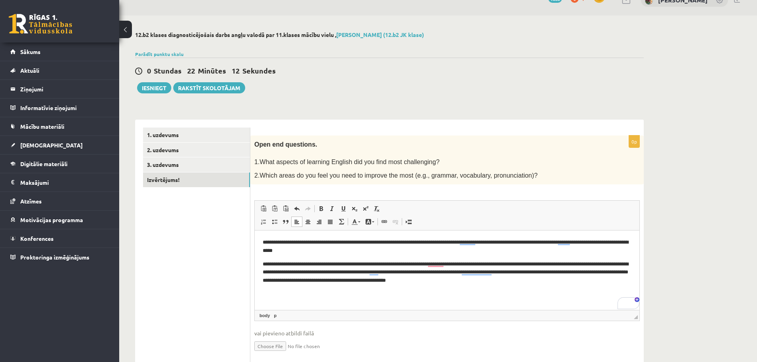
scroll to position [3, 0]
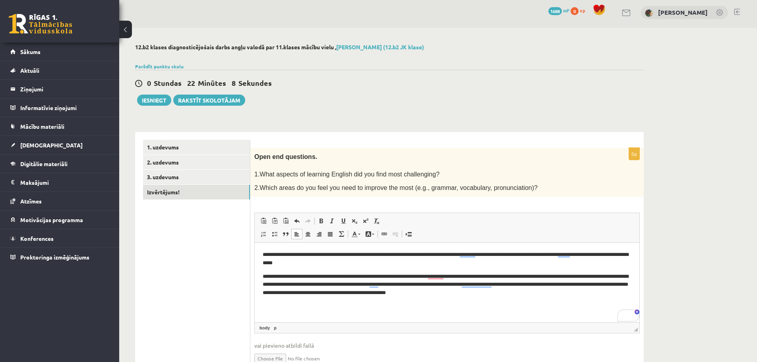
click at [215, 256] on ul "1. uzdevums 2. uzdevums 3. uzdevums Izvērtējums!" at bounding box center [196, 259] width 107 height 238
click at [150, 101] on button "Iesniegt" at bounding box center [154, 100] width 34 height 11
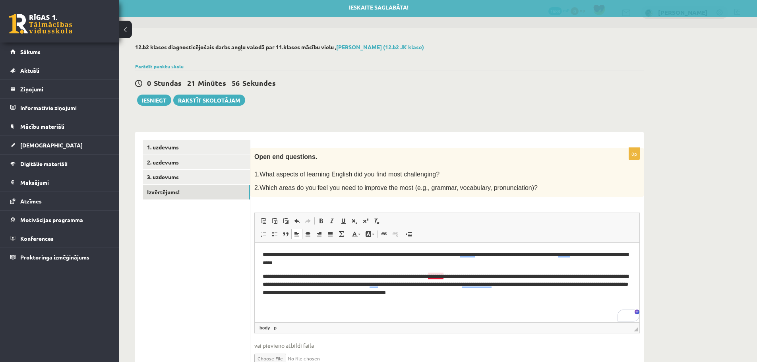
click at [432, 275] on p "**********" at bounding box center [447, 285] width 369 height 25
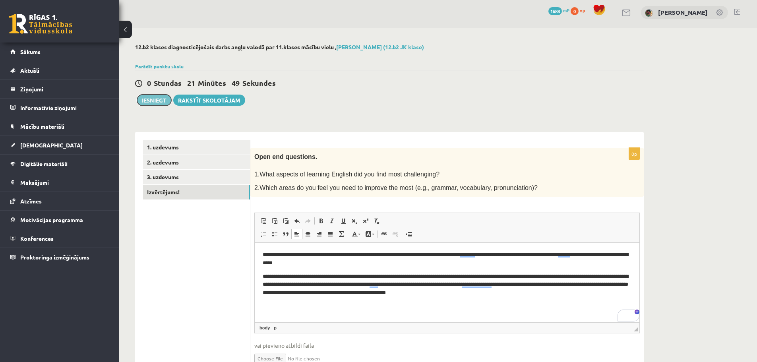
click at [153, 100] on button "Iesniegt" at bounding box center [154, 100] width 34 height 11
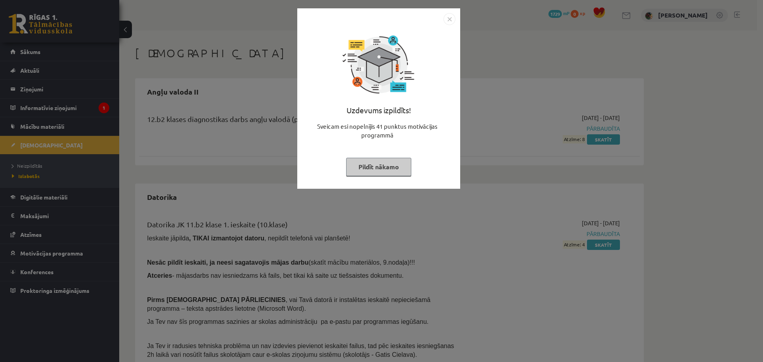
click at [450, 17] on img "Close" at bounding box center [450, 19] width 12 height 12
